Goal: Find specific page/section: Find specific page/section

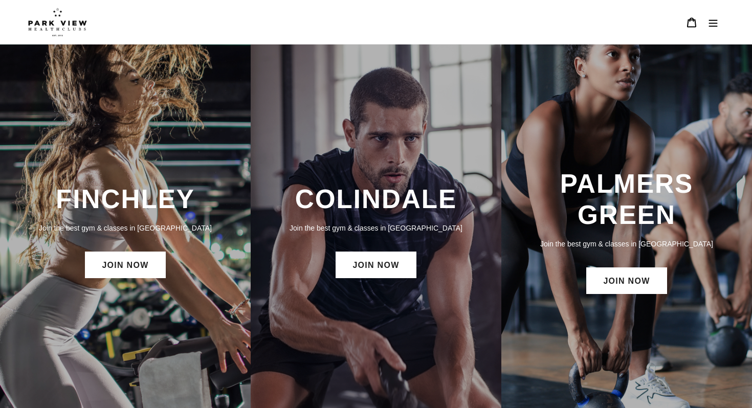
click at [719, 22] on button "Menu" at bounding box center [712, 22] width 21 height 22
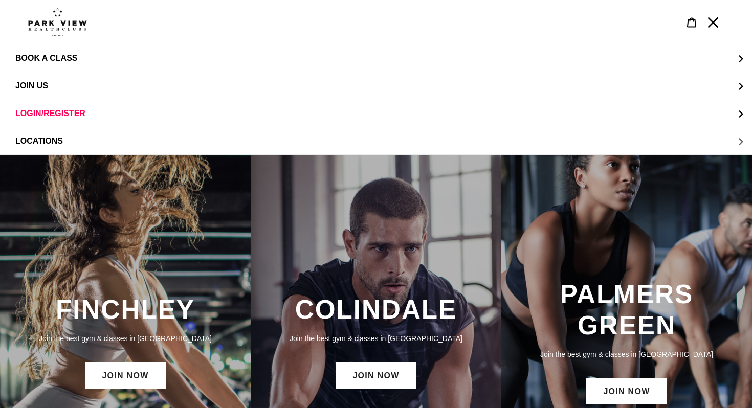
click at [48, 137] on span "LOCATIONS" at bounding box center [39, 141] width 48 height 9
click at [65, 91] on span "Colindale" at bounding box center [60, 85] width 48 height 9
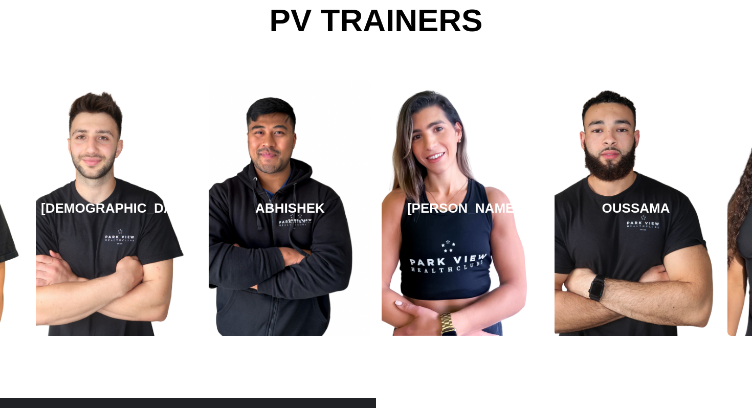
scroll to position [1823, 0]
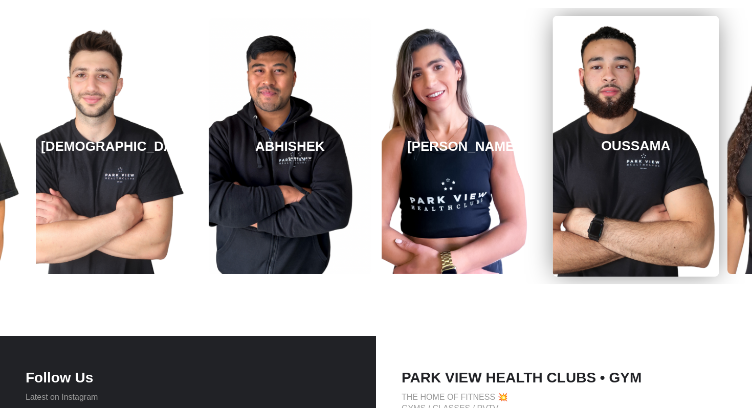
click at [619, 146] on h3 "OUSSAMA" at bounding box center [636, 146] width 70 height 16
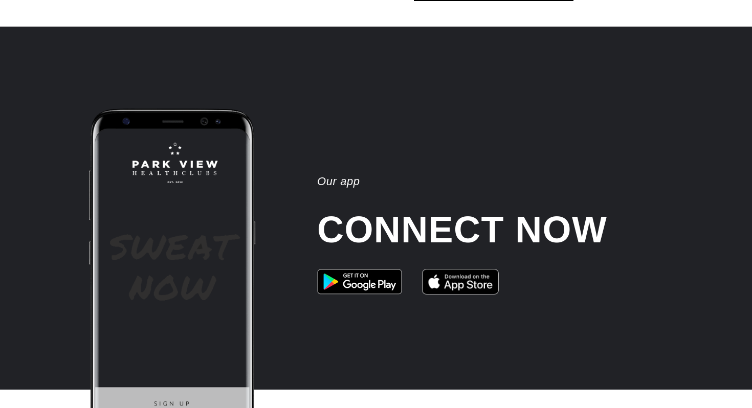
click at [619, 146] on div "Our app CONNECT NOW" at bounding box center [514, 289] width 414 height 363
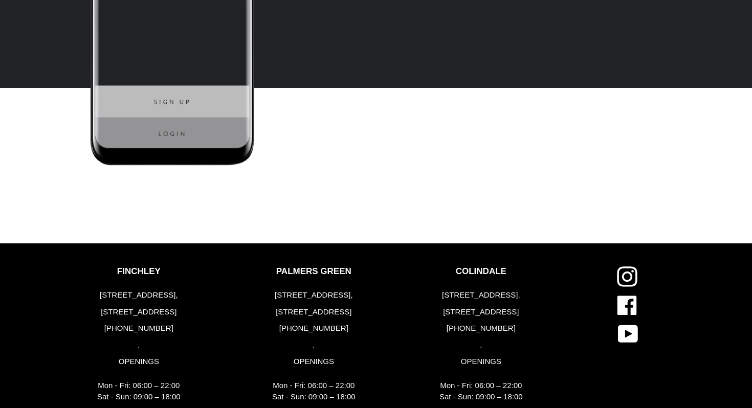
scroll to position [2739, 0]
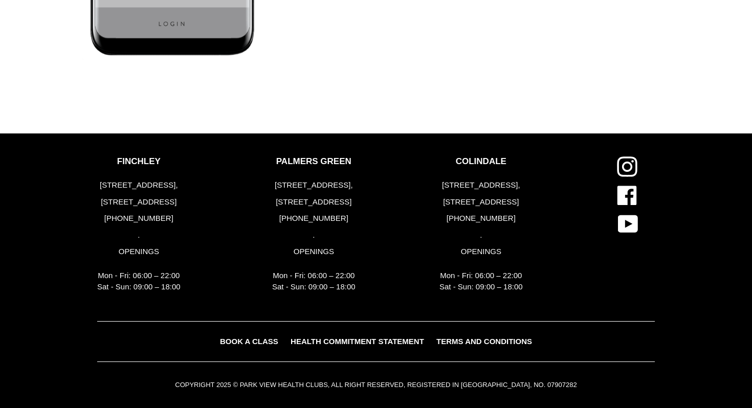
click at [449, 343] on span "TERMS AND CONDITIONS" at bounding box center [484, 341] width 96 height 9
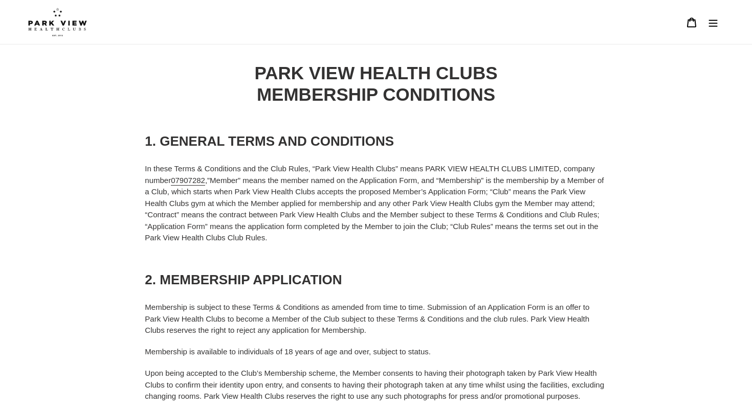
click at [705, 24] on button "Menu" at bounding box center [712, 22] width 21 height 22
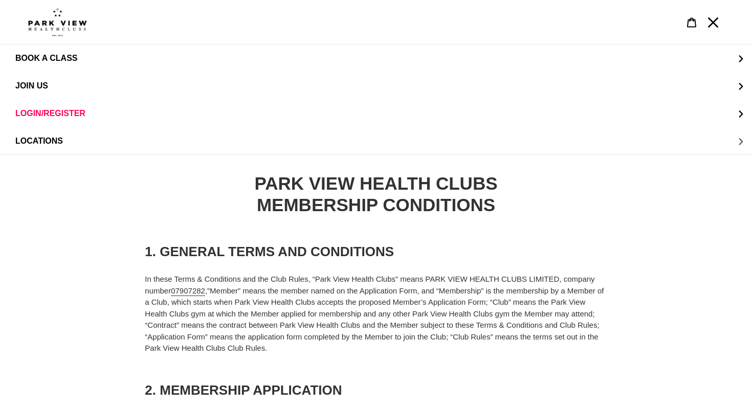
click at [426, 153] on button "LOCATIONS" at bounding box center [376, 141] width 752 height 28
click at [20, 61] on button "LOCATIONS" at bounding box center [14, 58] width 28 height 25
click at [56, 28] on img at bounding box center [57, 22] width 59 height 29
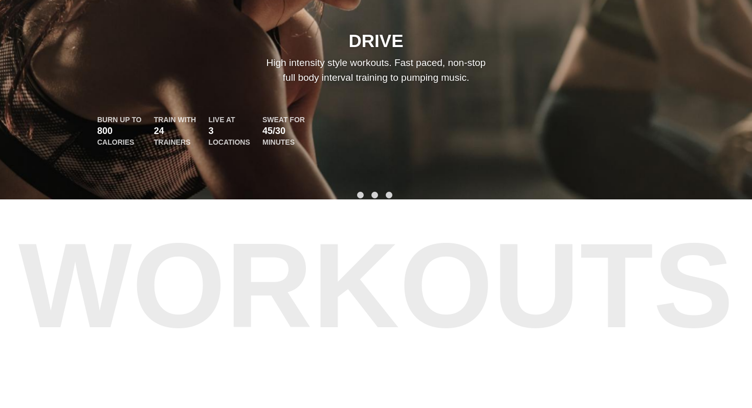
scroll to position [1264, 0]
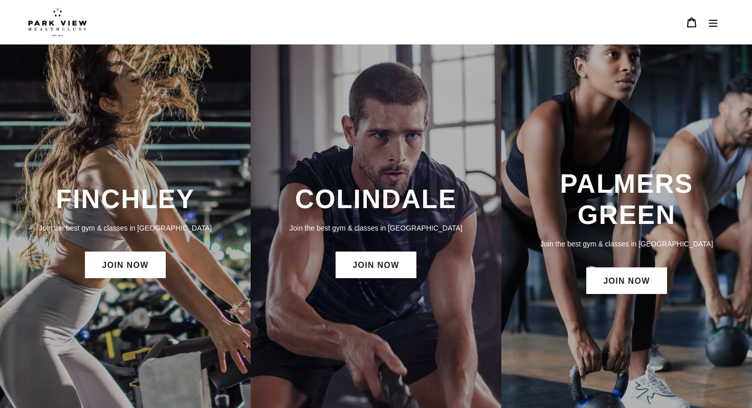
click at [319, 284] on div "COLINDALE Join the best gym & classes in [GEOGRAPHIC_DATA] JOIN NOW" at bounding box center [376, 231] width 251 height 107
click at [367, 269] on link "JOIN NOW" at bounding box center [375, 265] width 80 height 27
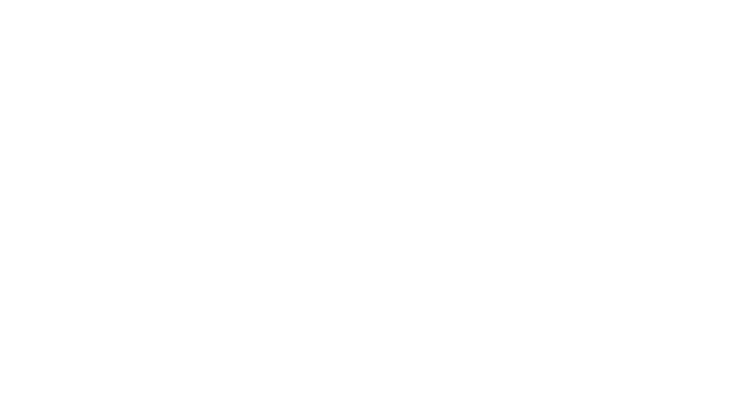
scroll to position [1256, 0]
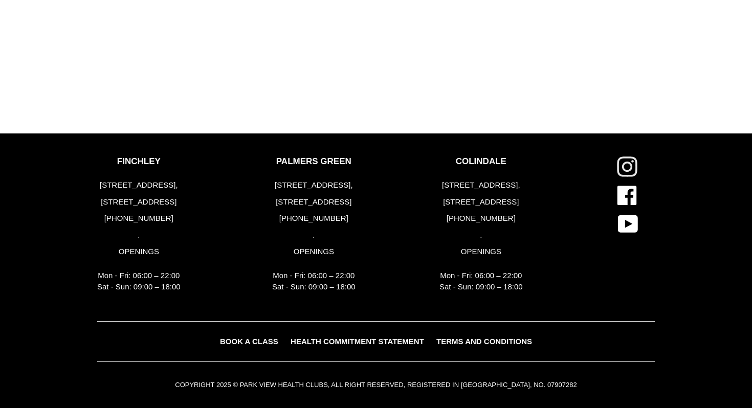
click at [629, 164] on icon at bounding box center [626, 167] width 10 height 10
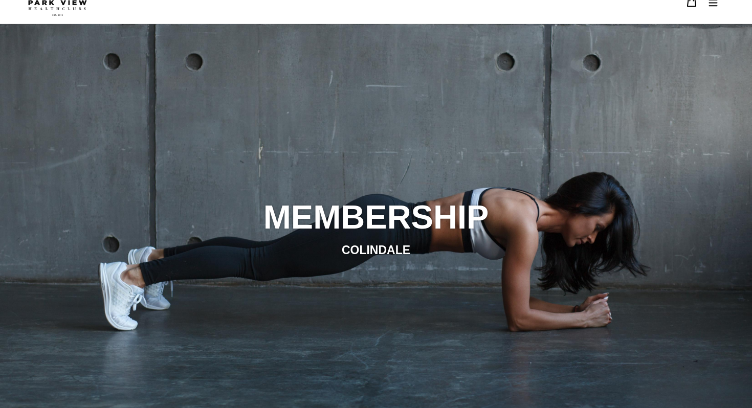
scroll to position [0, 0]
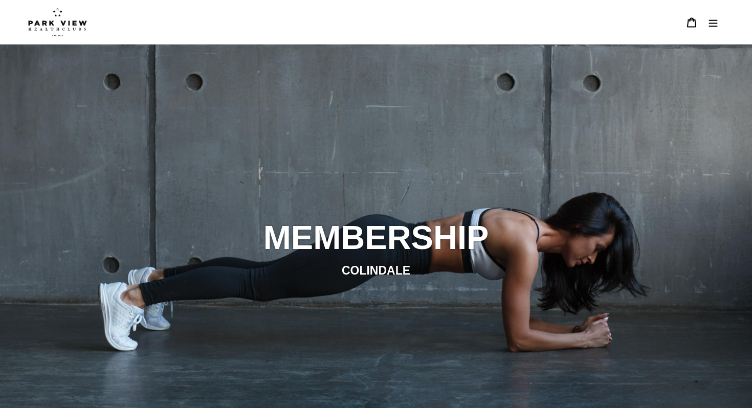
click at [715, 24] on icon "Menu" at bounding box center [713, 22] width 9 height 7
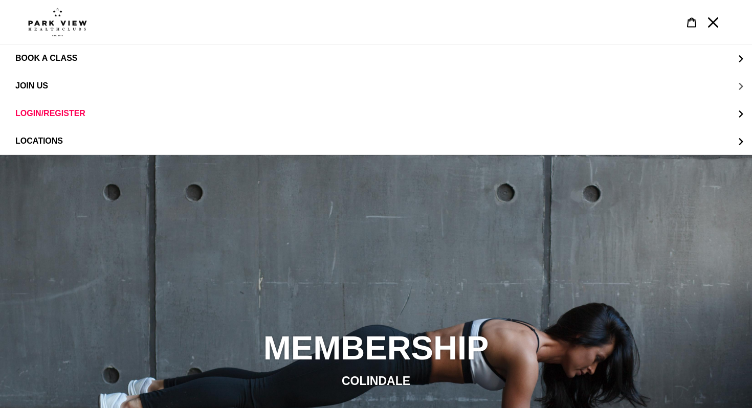
click at [37, 84] on span "JOIN US" at bounding box center [31, 85] width 33 height 9
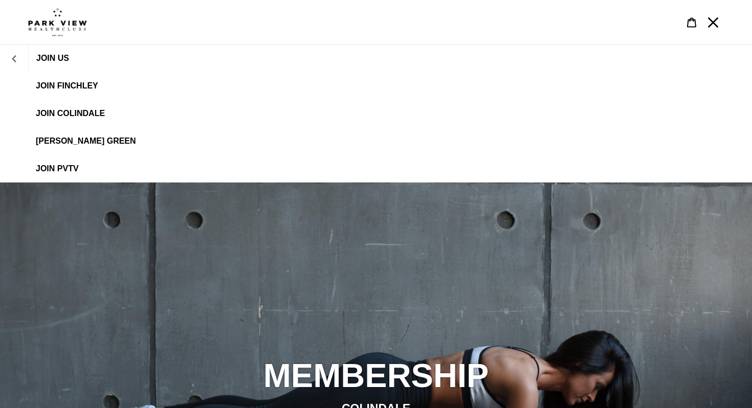
click at [20, 55] on button "JOIN US" at bounding box center [14, 58] width 28 height 25
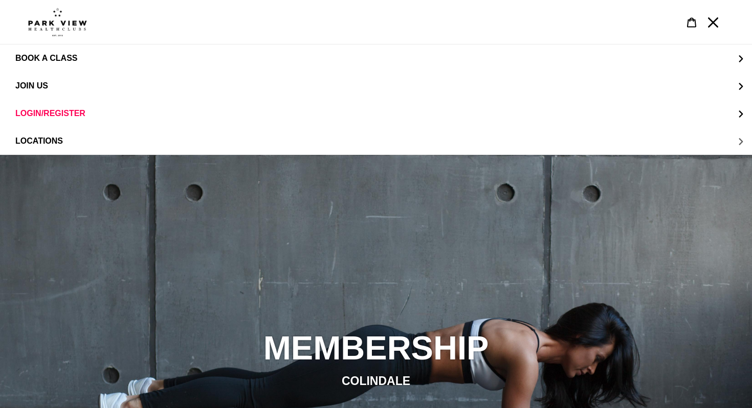
click at [40, 141] on span "LOCATIONS" at bounding box center [39, 141] width 48 height 9
click at [20, 53] on button "LOCATIONS" at bounding box center [14, 58] width 28 height 25
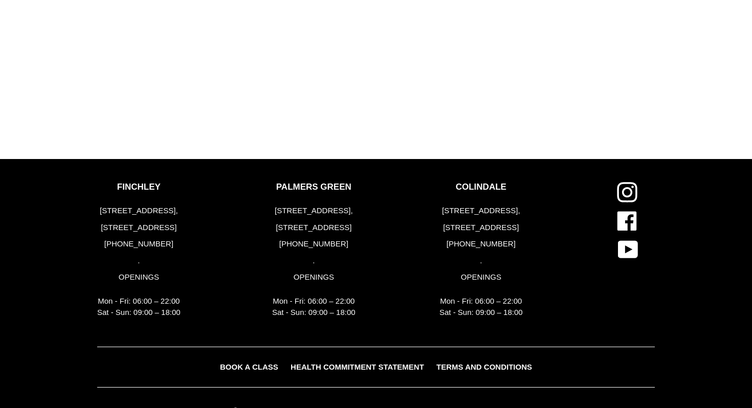
scroll to position [1367, 0]
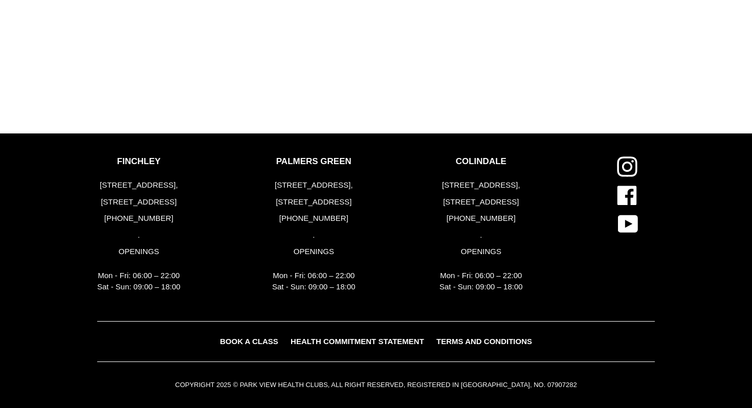
click at [465, 344] on span "TERMS AND CONDITIONS" at bounding box center [484, 341] width 96 height 9
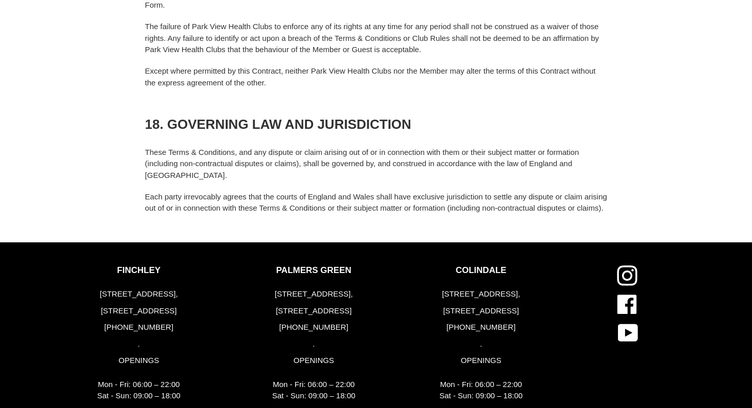
scroll to position [3645, 0]
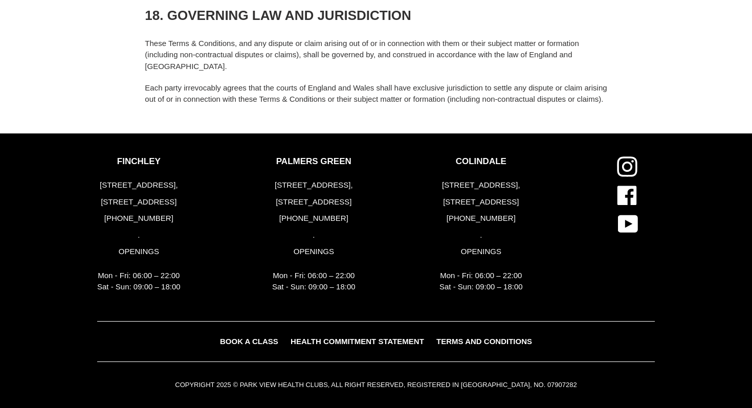
click at [351, 348] on link "HEALTH COMMITMENT STATEMENT" at bounding box center [357, 341] width 144 height 15
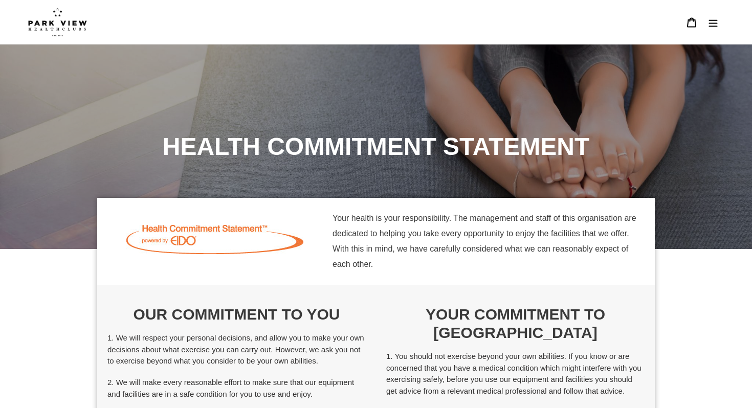
click at [708, 28] on button "Menu" at bounding box center [712, 22] width 21 height 22
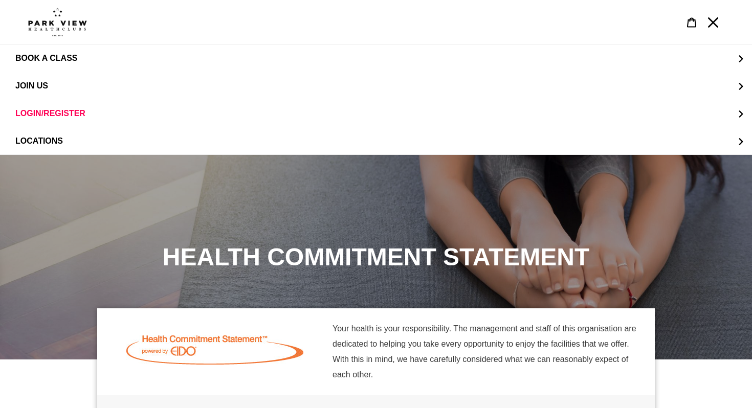
click at [49, 31] on img at bounding box center [57, 22] width 59 height 29
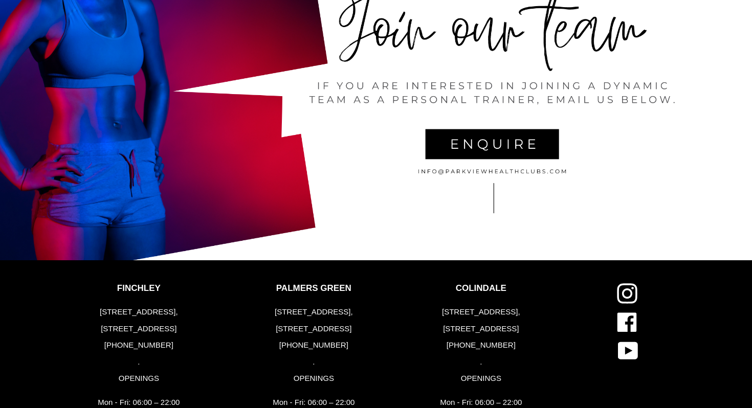
scroll to position [2016, 0]
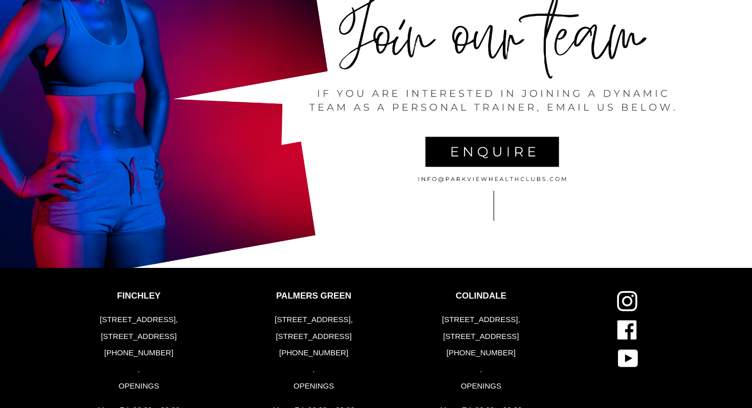
click at [453, 154] on div at bounding box center [376, 80] width 752 height 376
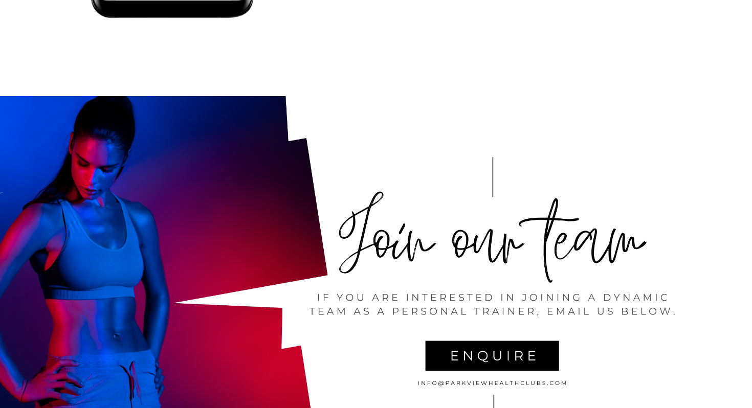
scroll to position [1813, 0]
